Goal: Task Accomplishment & Management: Manage account settings

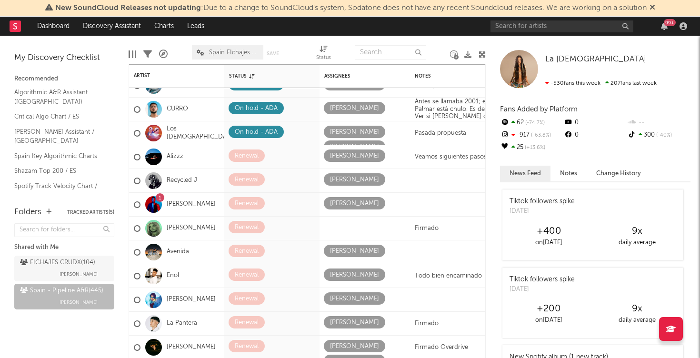
scroll to position [28, 0]
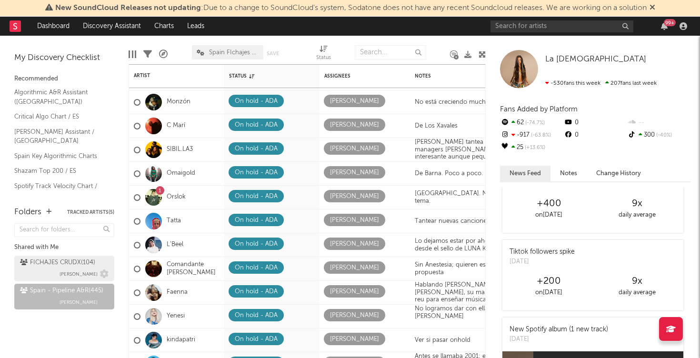
click at [83, 272] on span "[PERSON_NAME]" at bounding box center [78, 273] width 38 height 11
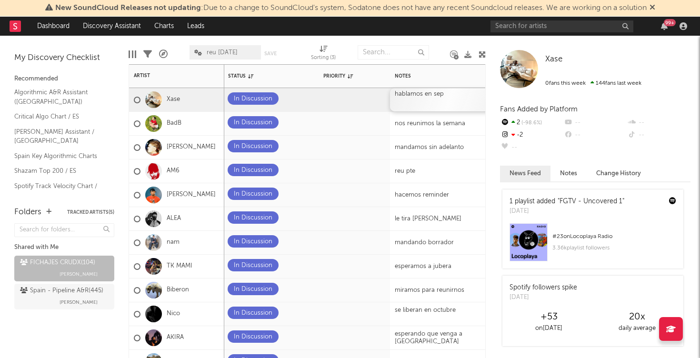
click at [421, 101] on div "hablamos en sep" at bounding box center [449, 99] width 119 height 23
click at [445, 92] on div "hablamos en sep" at bounding box center [449, 99] width 119 height 23
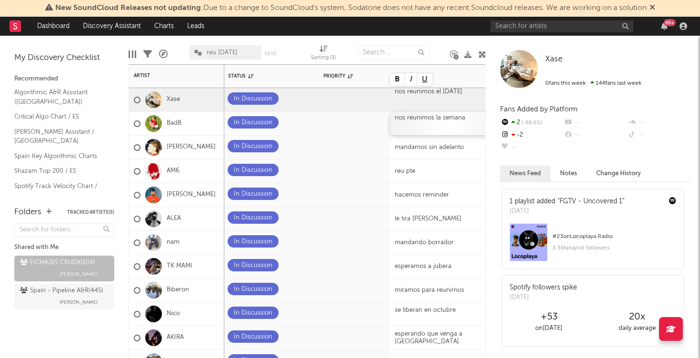
click at [450, 121] on div "nos reunimos la semana" at bounding box center [449, 123] width 119 height 23
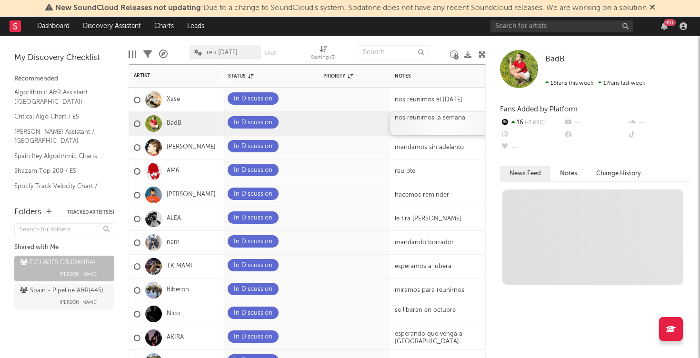
click at [450, 121] on div "nos reunimos la semana" at bounding box center [449, 123] width 119 height 23
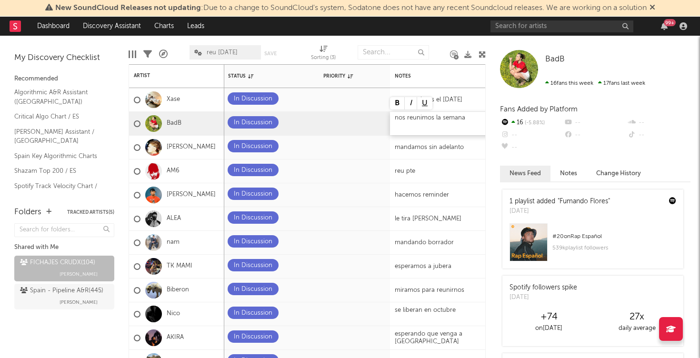
click at [445, 116] on div "nos reunimos la semana" at bounding box center [449, 123] width 119 height 23
click at [339, 150] on div at bounding box center [344, 147] width 42 height 15
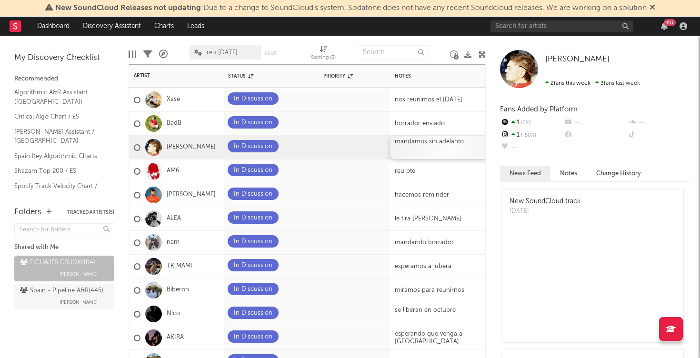
click at [432, 146] on div "mandamos sin adelanto" at bounding box center [449, 147] width 119 height 23
click at [426, 175] on div "reu pte" at bounding box center [449, 170] width 119 height 23
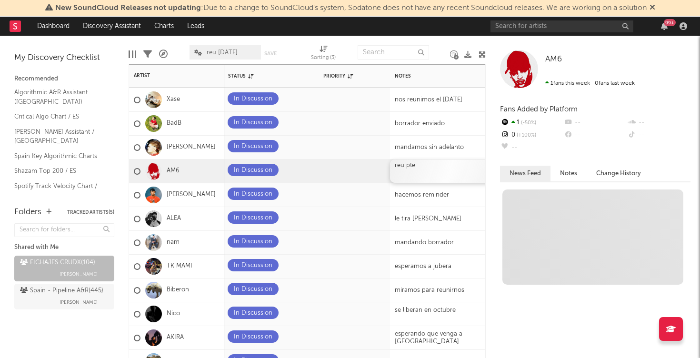
click at [426, 175] on div "reu pte" at bounding box center [449, 170] width 119 height 23
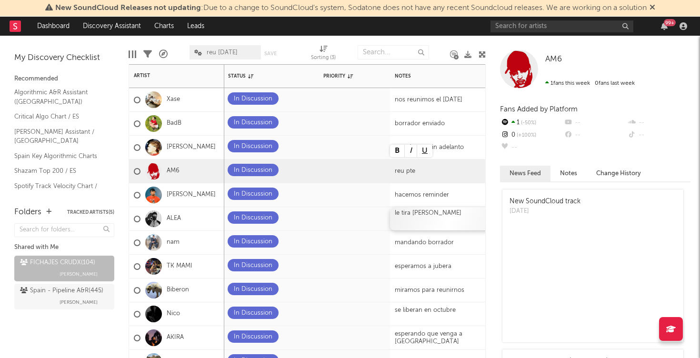
click at [423, 223] on div "le tira [PERSON_NAME]" at bounding box center [449, 218] width 119 height 23
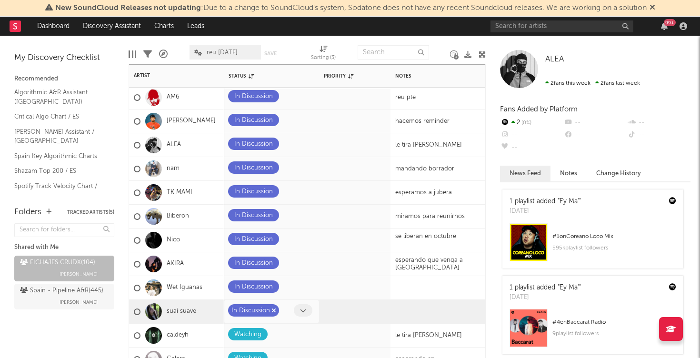
click at [265, 311] on div "In Discussion" at bounding box center [250, 310] width 39 height 11
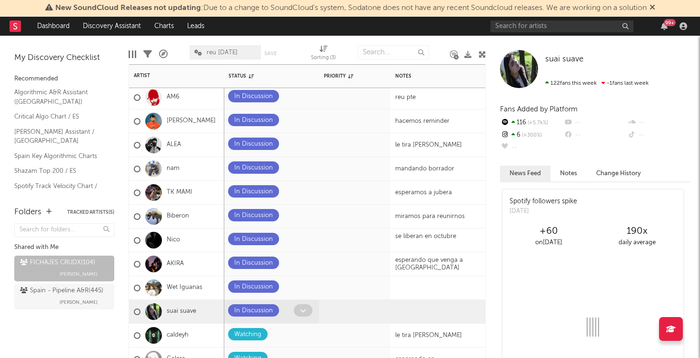
click at [310, 309] on span at bounding box center [303, 310] width 19 height 12
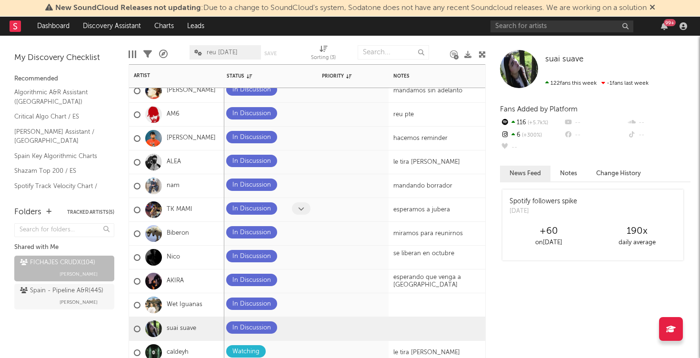
click at [298, 207] on icon at bounding box center [301, 209] width 6 height 6
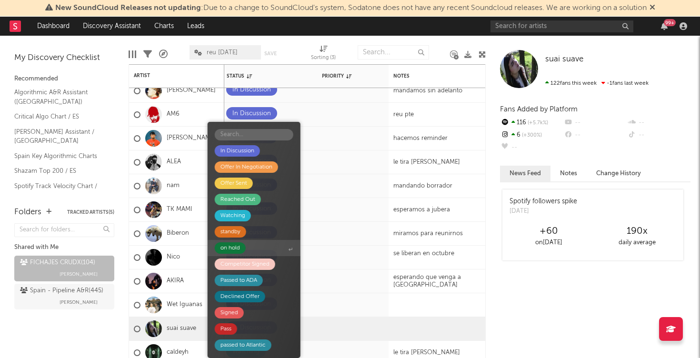
click at [242, 244] on div "on hold" at bounding box center [230, 247] width 31 height 11
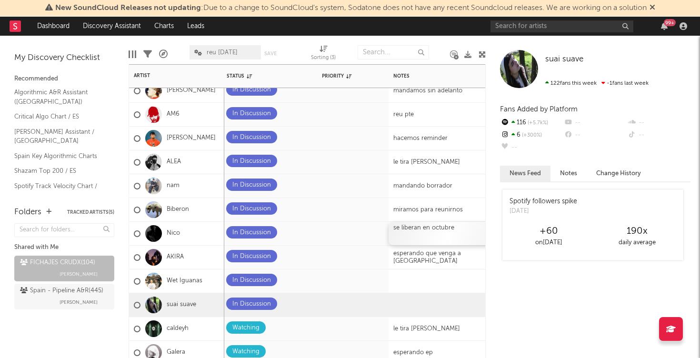
click at [409, 237] on div at bounding box center [447, 236] width 109 height 8
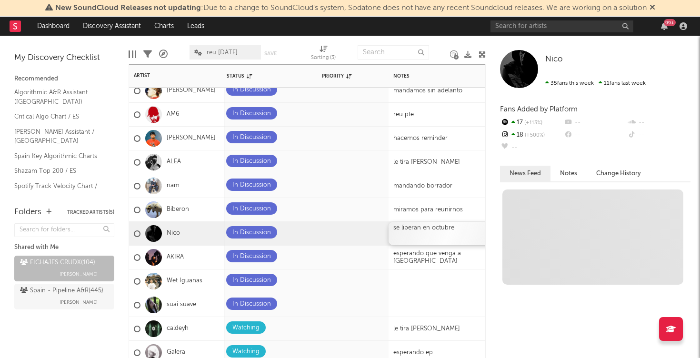
click at [409, 237] on div at bounding box center [447, 236] width 109 height 8
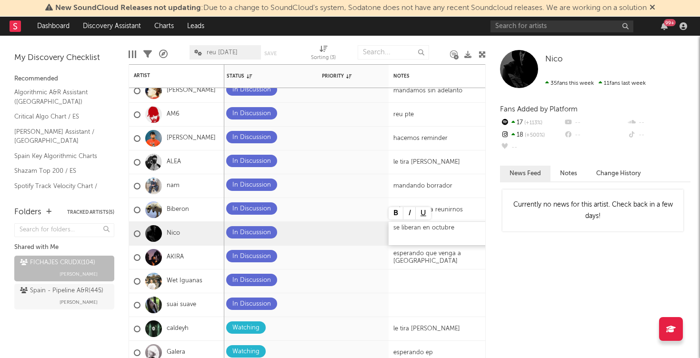
click at [409, 237] on div at bounding box center [447, 236] width 109 height 8
click at [434, 274] on div at bounding box center [447, 280] width 119 height 23
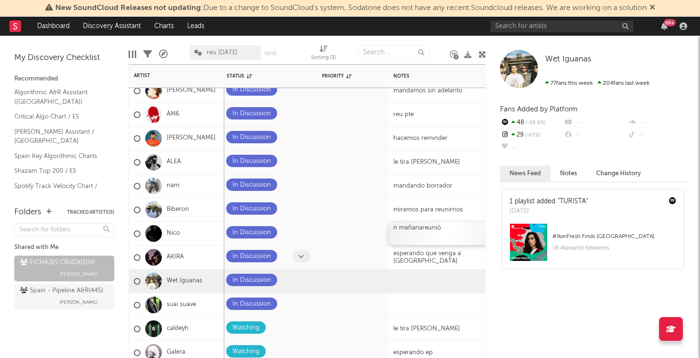
click at [305, 253] on span at bounding box center [301, 256] width 19 height 12
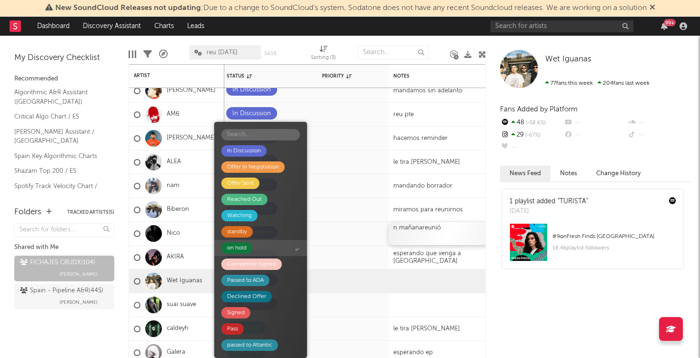
click at [248, 247] on div "on hold" at bounding box center [236, 247] width 31 height 11
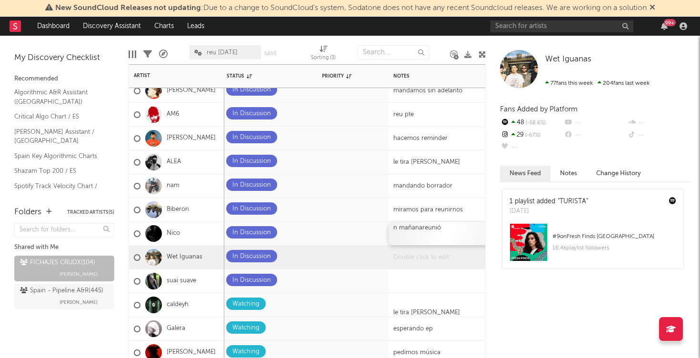
click at [413, 263] on div at bounding box center [447, 257] width 119 height 23
click at [408, 264] on div at bounding box center [447, 257] width 119 height 23
click at [185, 255] on link "Wet Iguanas" at bounding box center [185, 257] width 36 height 8
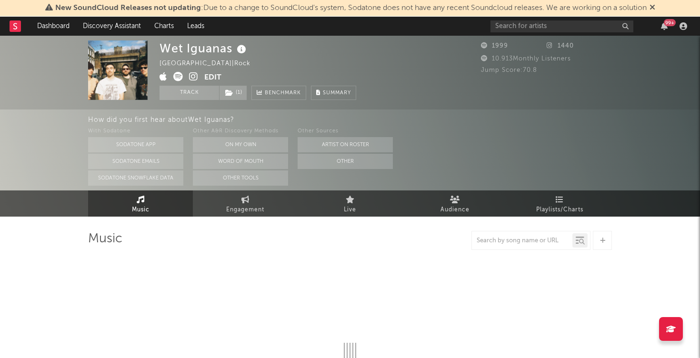
select select "1w"
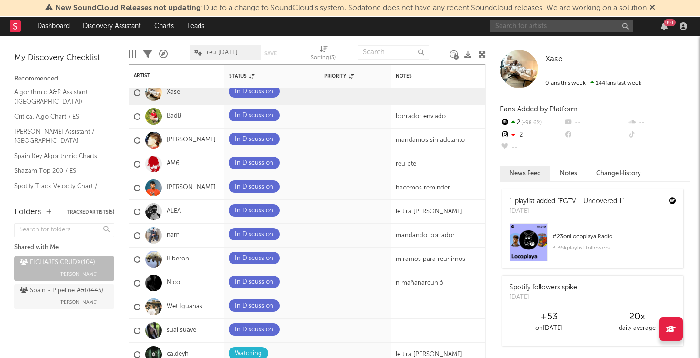
click at [500, 29] on input "text" at bounding box center [561, 26] width 143 height 12
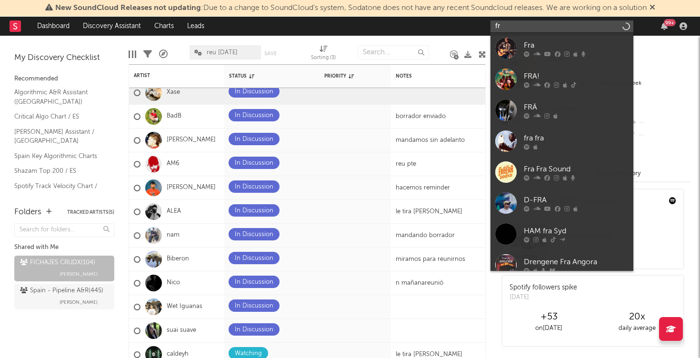
type input "f"
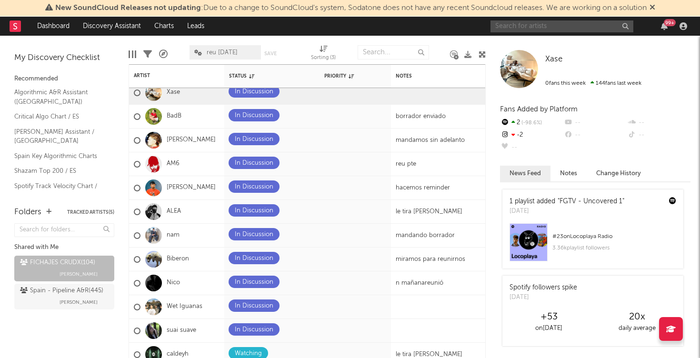
click at [530, 29] on input "text" at bounding box center [561, 26] width 143 height 12
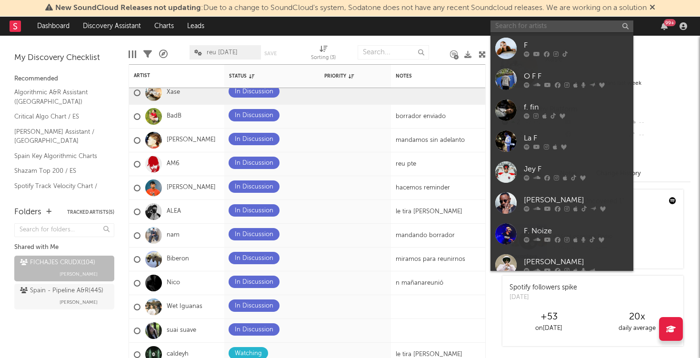
paste input "[URL][DOMAIN_NAME]"
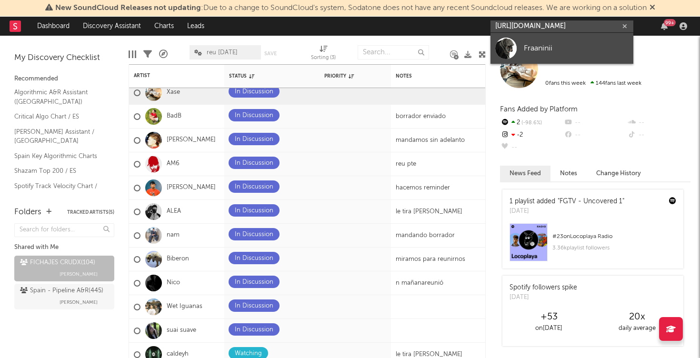
type input "[URL][DOMAIN_NAME]"
click at [531, 42] on link "Fraaninii" at bounding box center [561, 48] width 143 height 31
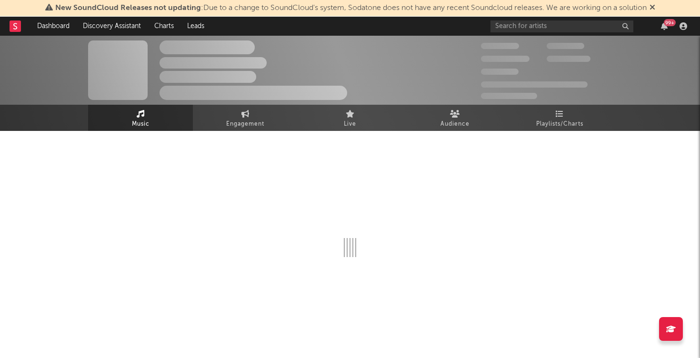
select select "1w"
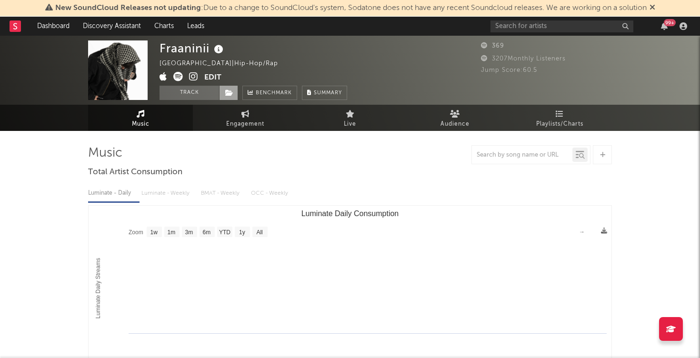
click at [235, 92] on span at bounding box center [228, 93] width 19 height 14
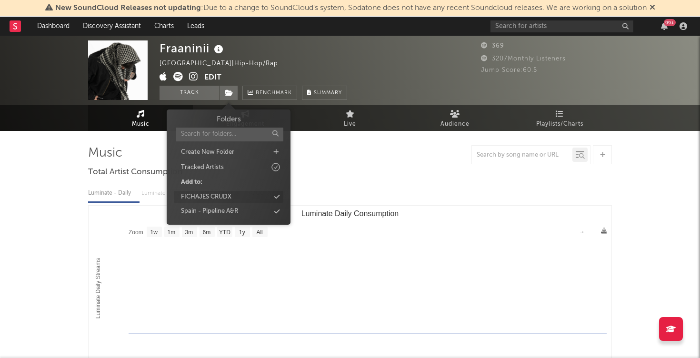
click at [206, 195] on div "FICHAJES CRUDX" at bounding box center [206, 197] width 50 height 10
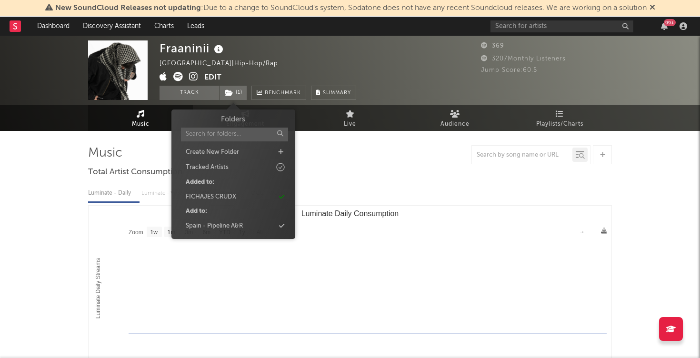
click at [451, 53] on div "Fraaninii [GEOGRAPHIC_DATA] | Hip-Hop/Rap Edit Track ( 1 ) Benchmark Summary" at bounding box center [313, 69] width 309 height 59
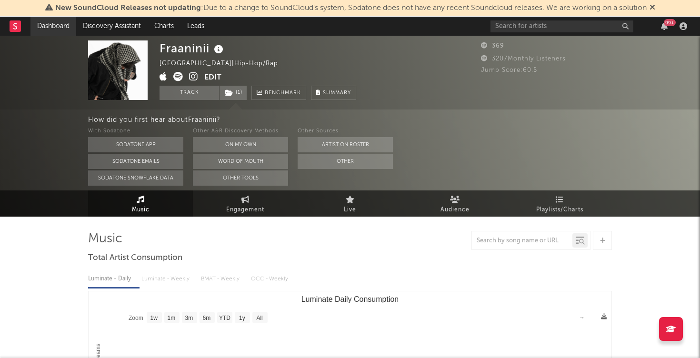
click at [56, 29] on link "Dashboard" at bounding box center [53, 26] width 46 height 19
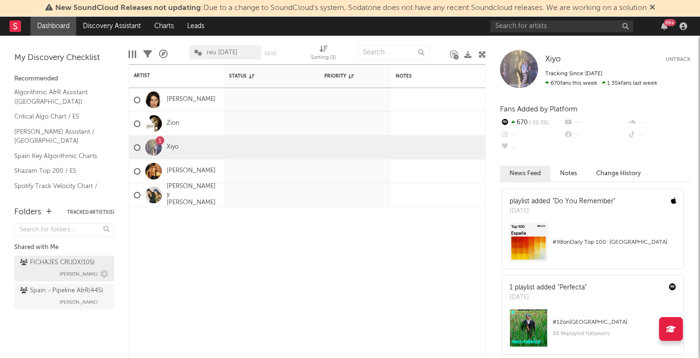
click at [53, 271] on div "FICHAJES CRUDX ( 105 ) [PERSON_NAME]" at bounding box center [64, 268] width 89 height 23
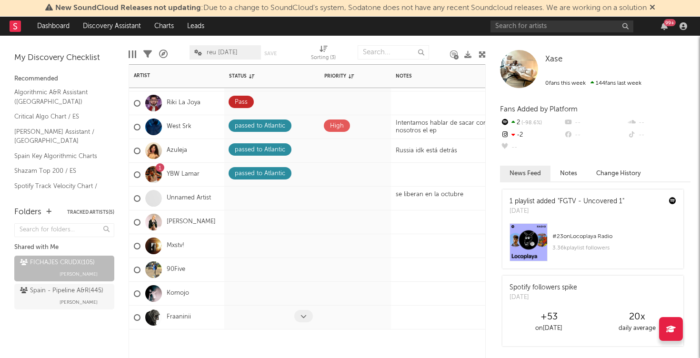
click at [301, 316] on icon at bounding box center [303, 316] width 6 height 6
click at [302, 316] on icon at bounding box center [303, 316] width 6 height 6
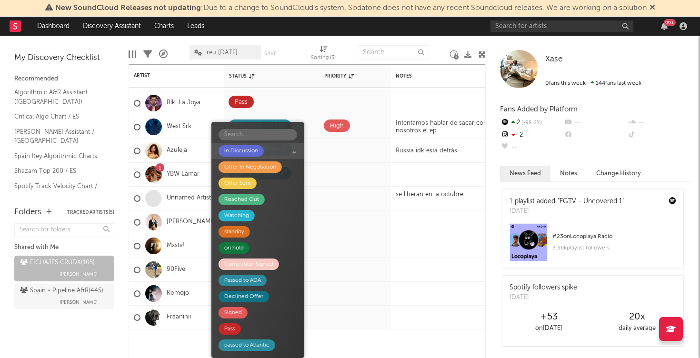
click at [255, 151] on div "In Discussion" at bounding box center [241, 150] width 34 height 11
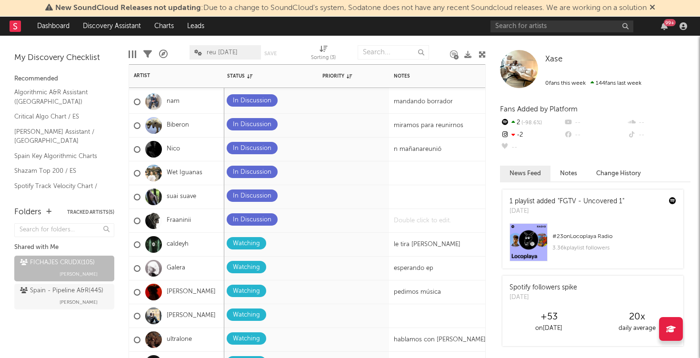
click at [416, 220] on div at bounding box center [448, 220] width 119 height 23
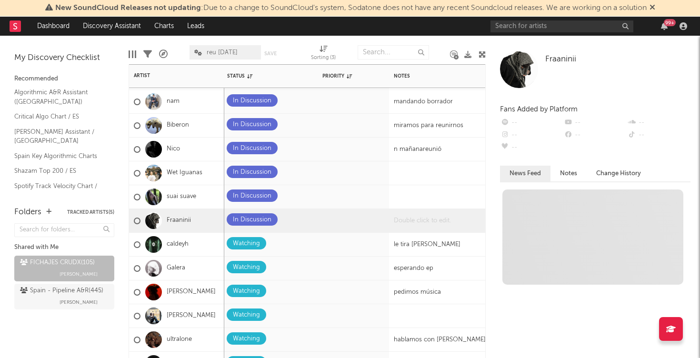
click at [416, 220] on div at bounding box center [448, 220] width 119 height 23
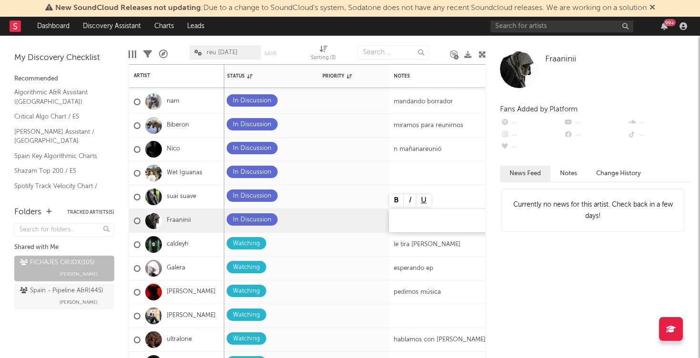
click at [416, 220] on div at bounding box center [448, 220] width 119 height 23
click at [472, 218] on div "se reune kenji y Alberto" at bounding box center [448, 220] width 119 height 23
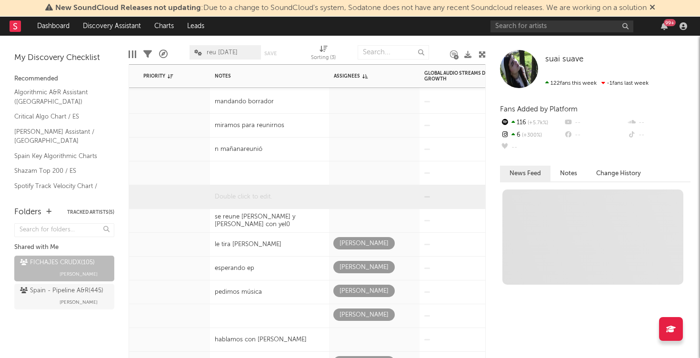
click at [281, 185] on div at bounding box center [269, 196] width 119 height 23
